Goal: Navigation & Orientation: Find specific page/section

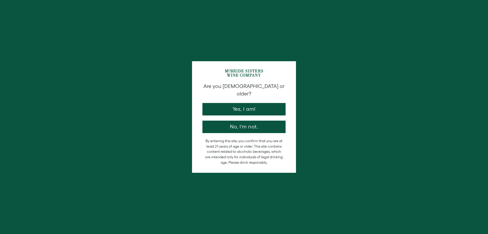
click at [260, 106] on button "Yes, I am!" at bounding box center [243, 109] width 83 height 12
click at [244, 103] on div at bounding box center [244, 117] width 488 height 234
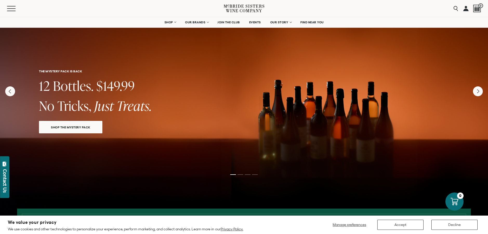
click at [417, 225] on button "Accept" at bounding box center [400, 225] width 46 height 10
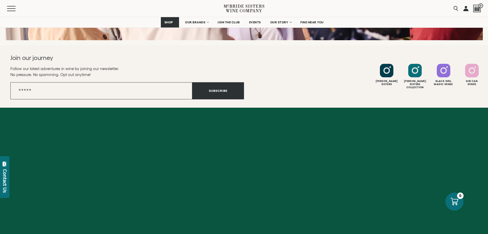
scroll to position [2165, 0]
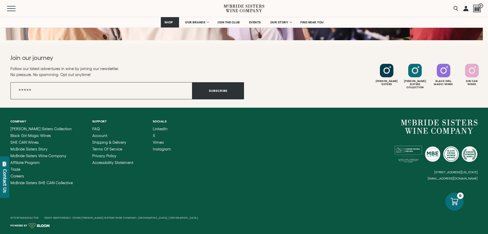
click at [21, 197] on div "Site By Manufactur Enjoy Responsibly. ©2025 [PERSON_NAME] Sisters Wine Company,…" at bounding box center [244, 215] width 488 height 37
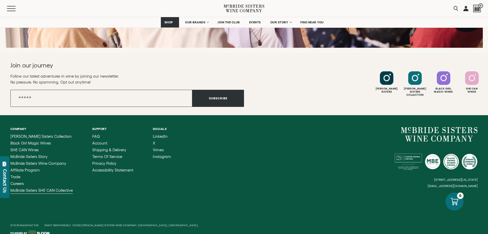
click at [21, 188] on span "McBride Sisters SHE CAN Collective" at bounding box center [41, 190] width 62 height 4
